Goal: Information Seeking & Learning: Learn about a topic

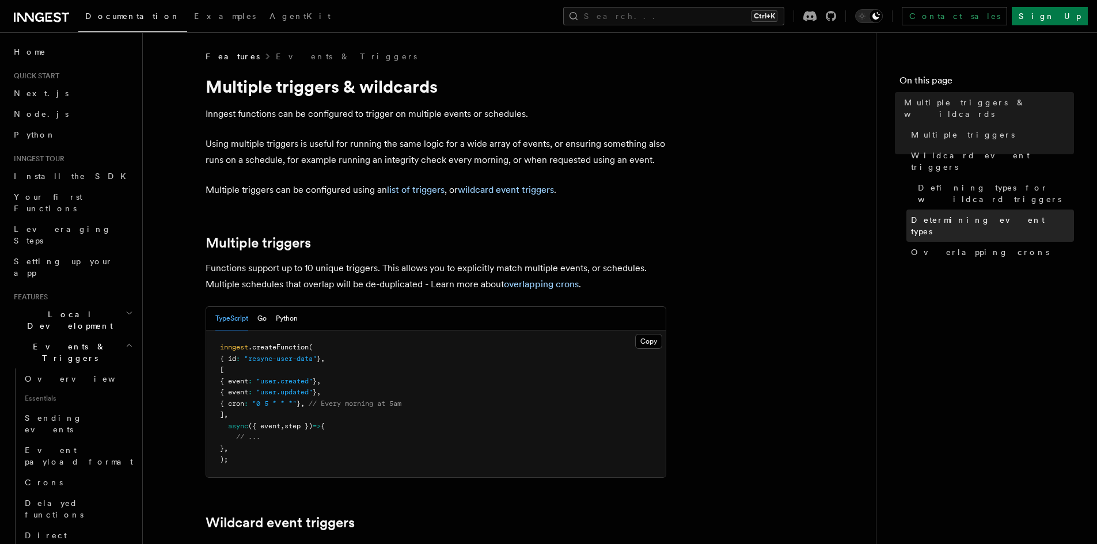
click at [915, 210] on link "Determining event types" at bounding box center [990, 226] width 168 height 32
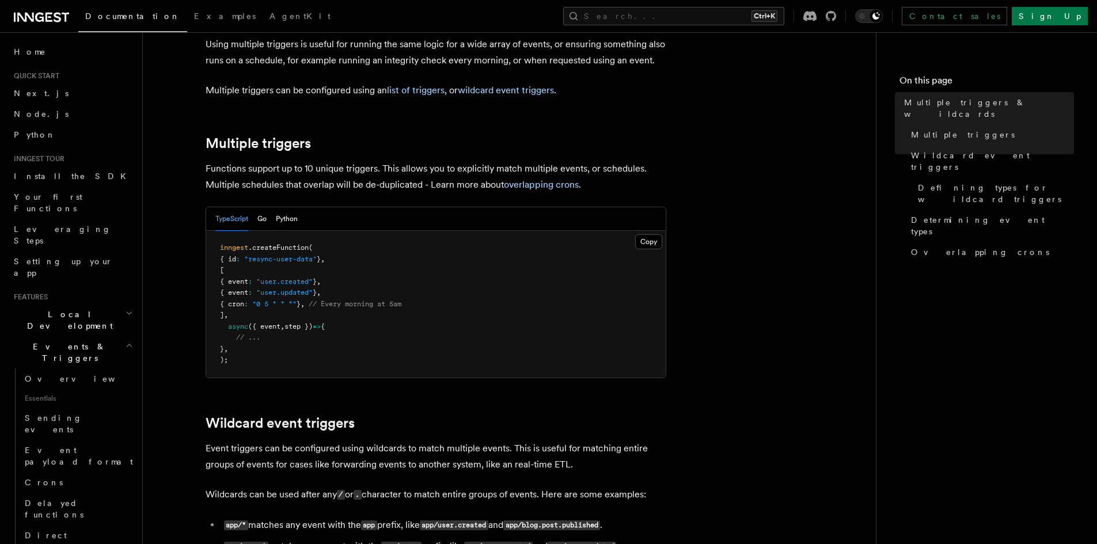
scroll to position [115, 0]
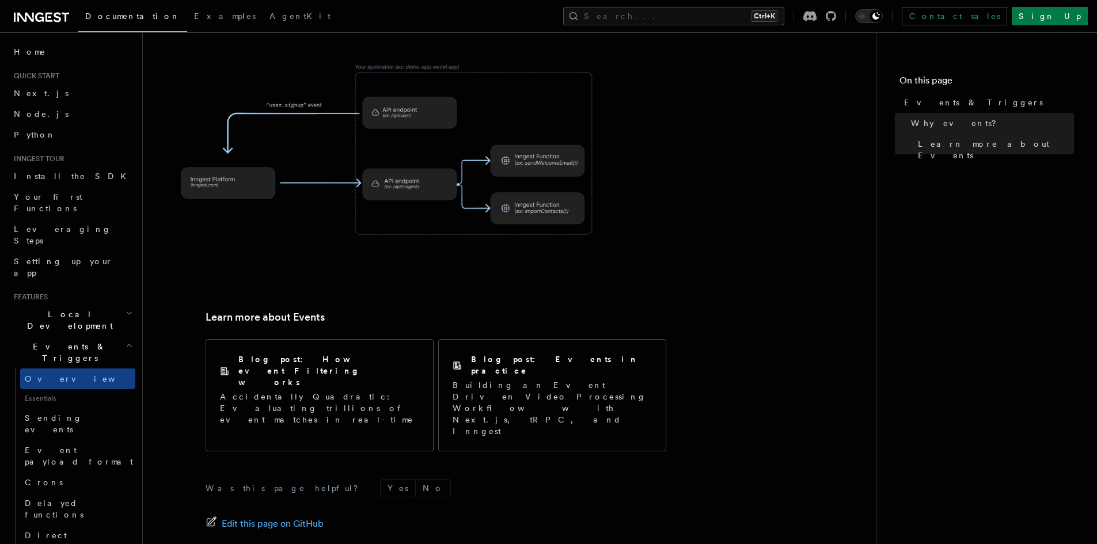
scroll to position [707, 0]
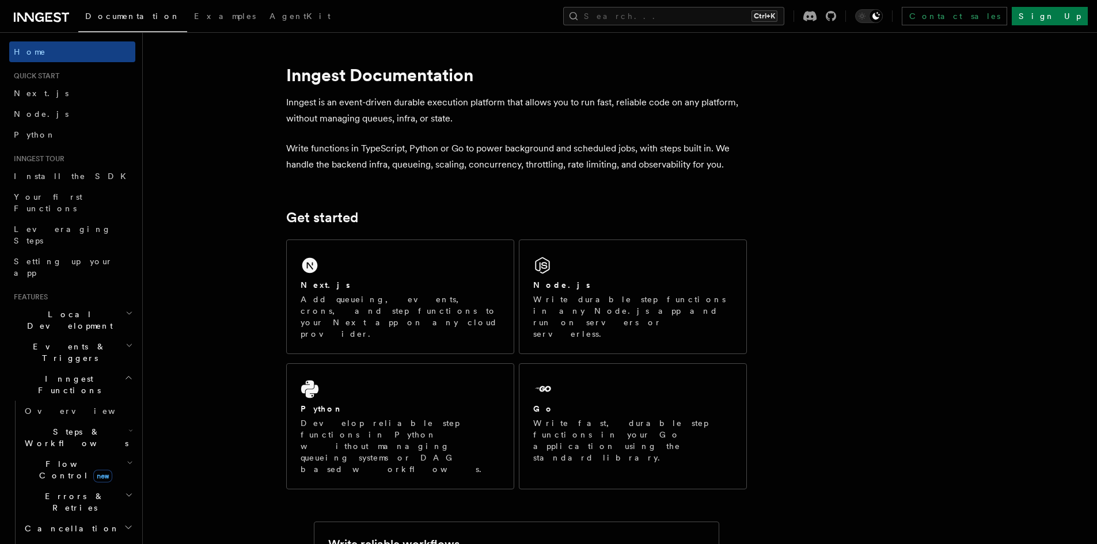
click at [667, 3] on div "Documentation Examples AgentKit Search... Ctrl+K Contact sales Sign Up" at bounding box center [548, 16] width 1097 height 32
click at [680, 17] on button "Search... Ctrl+K" at bounding box center [673, 16] width 221 height 18
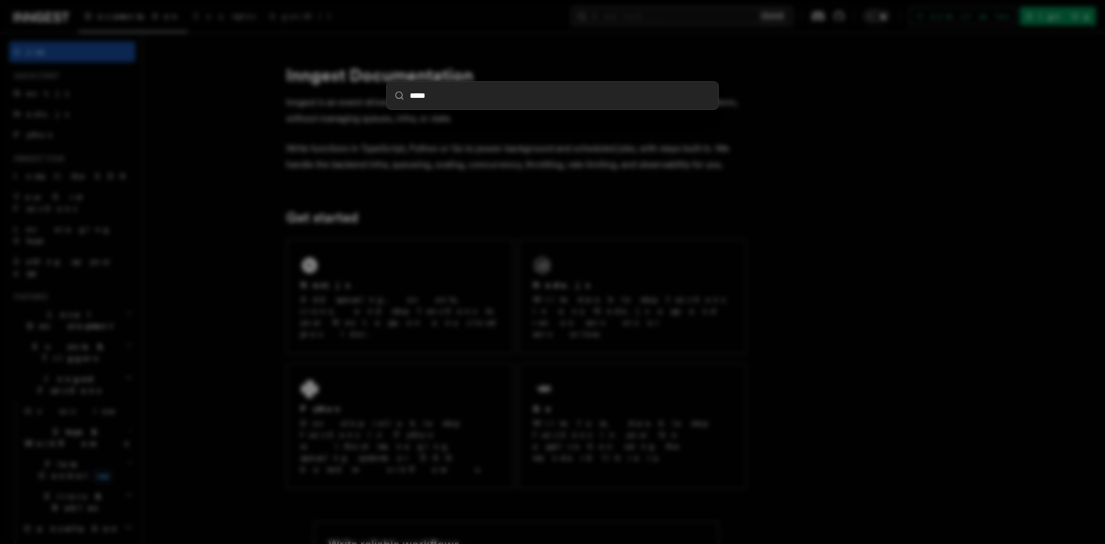
type input "******"
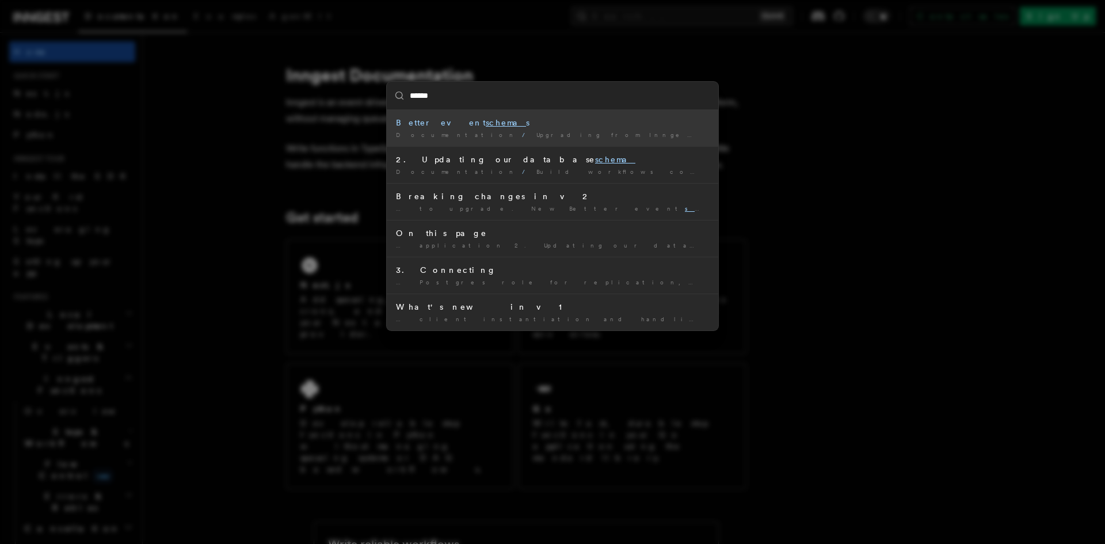
click at [427, 127] on div "Better event schema s" at bounding box center [552, 123] width 313 height 12
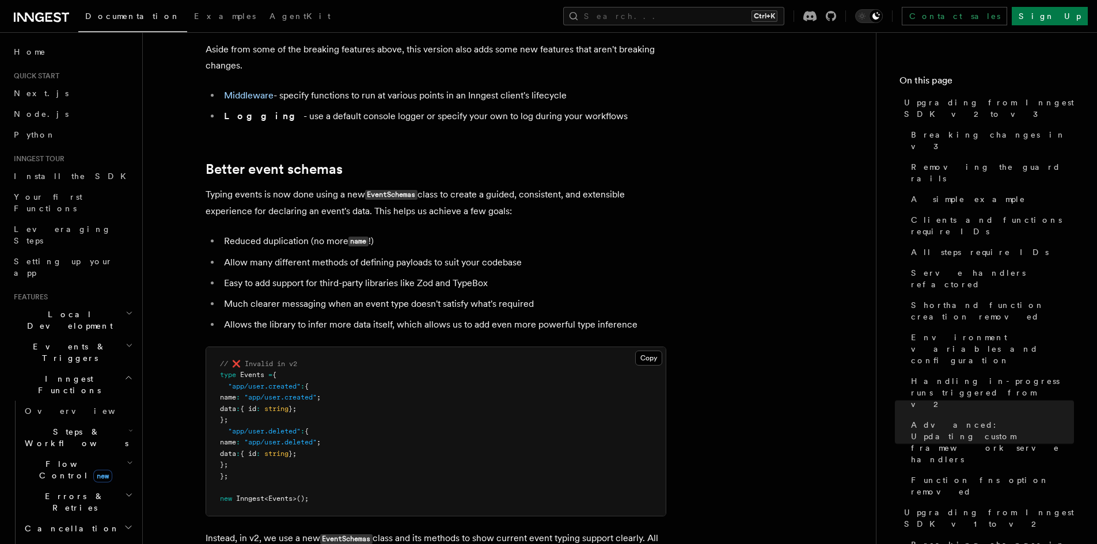
scroll to position [6506, 0]
